Goal: Information Seeking & Learning: Learn about a topic

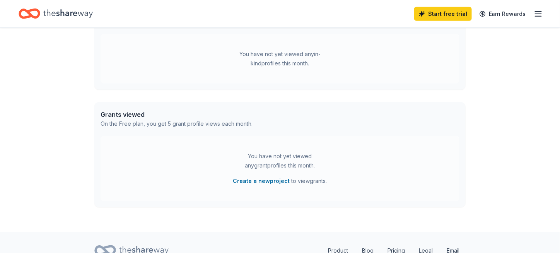
scroll to position [266, 0]
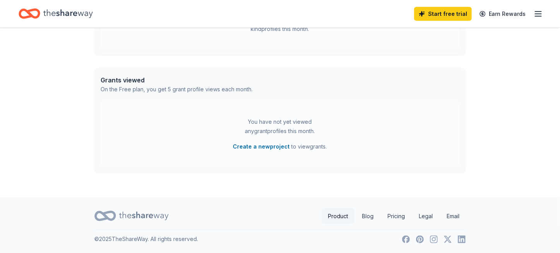
click at [342, 216] on link "Product" at bounding box center [338, 215] width 32 height 15
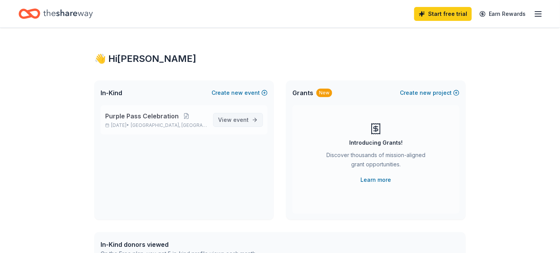
click at [223, 118] on span "View event" at bounding box center [233, 119] width 31 height 9
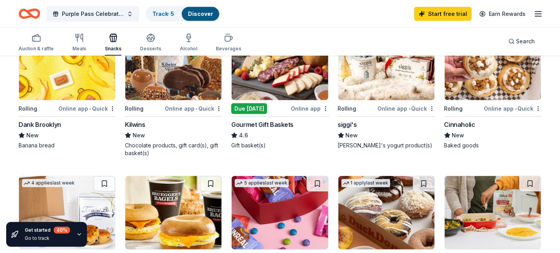
scroll to position [155, 0]
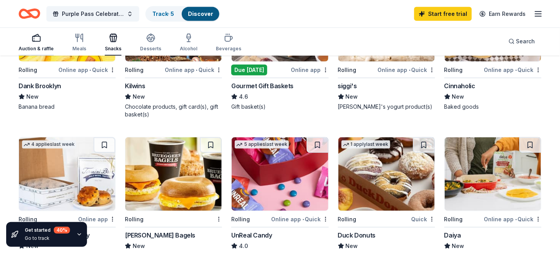
click at [42, 45] on div "Auction & raffle" at bounding box center [36, 42] width 35 height 19
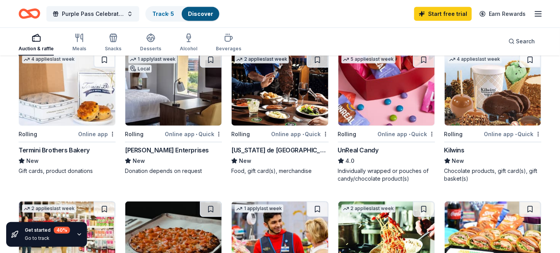
scroll to position [309, 0]
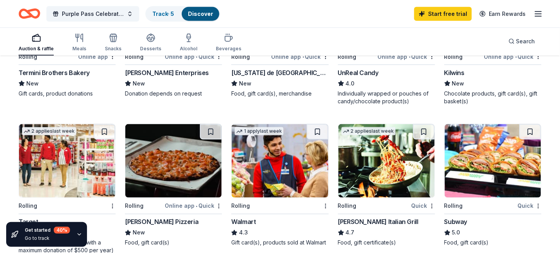
click at [273, 164] on img at bounding box center [280, 160] width 96 height 73
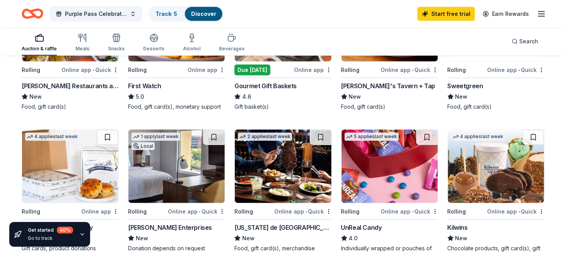
scroll to position [0, 0]
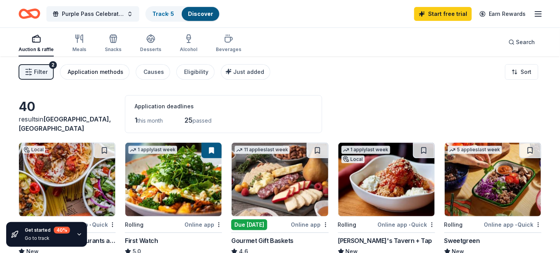
click at [107, 70] on div "Application methods" at bounding box center [96, 71] width 56 height 9
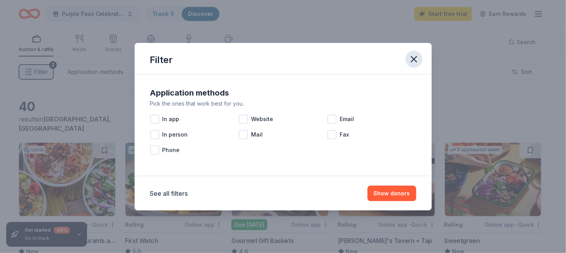
click at [412, 58] on icon "button" at bounding box center [413, 58] width 5 height 5
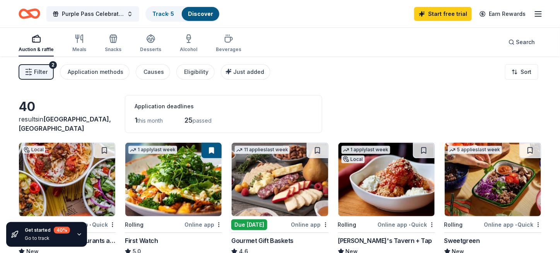
click at [34, 67] on span "Filter" at bounding box center [41, 71] width 14 height 9
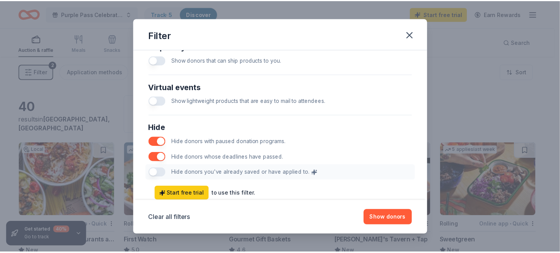
scroll to position [409, 0]
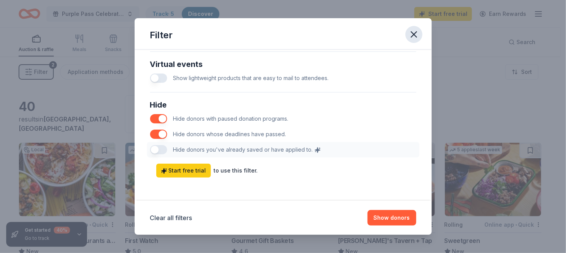
click at [410, 38] on icon "button" at bounding box center [413, 34] width 11 height 11
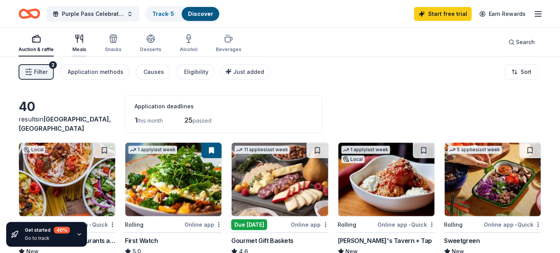
click at [75, 39] on icon "button" at bounding box center [79, 38] width 9 height 9
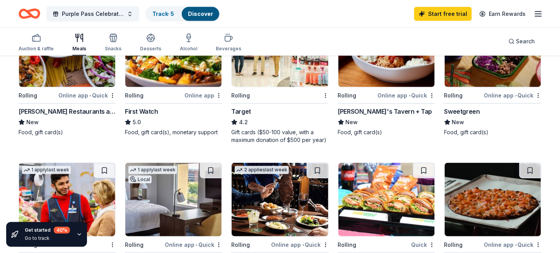
scroll to position [155, 0]
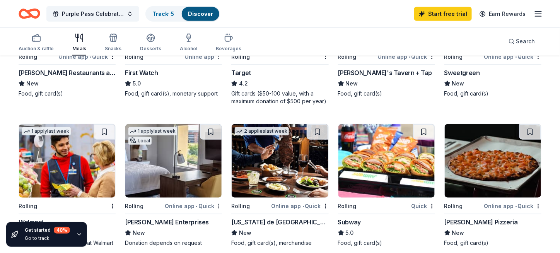
click at [385, 162] on img at bounding box center [386, 160] width 96 height 73
click at [277, 153] on img at bounding box center [280, 160] width 96 height 73
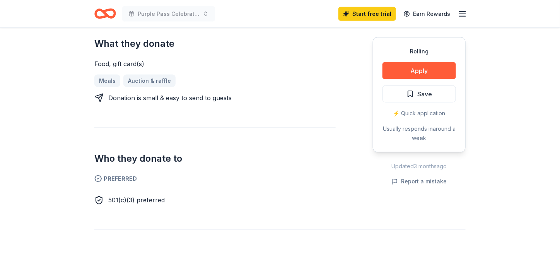
scroll to position [348, 0]
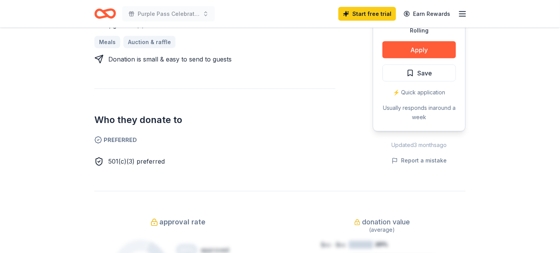
click at [133, 162] on span "501(c)(3) preferred" at bounding box center [136, 162] width 56 height 8
drag, startPoint x: 133, startPoint y: 162, endPoint x: 113, endPoint y: 163, distance: 19.7
click at [113, 163] on span "501(c)(3) preferred" at bounding box center [136, 162] width 56 height 8
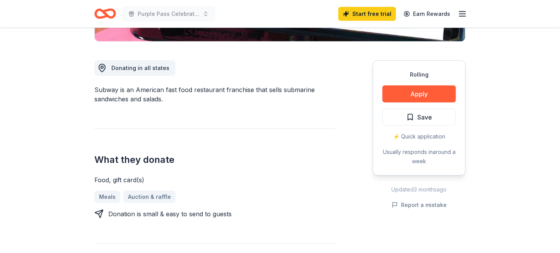
scroll to position [39, 0]
